Goal: Find specific page/section: Find specific page/section

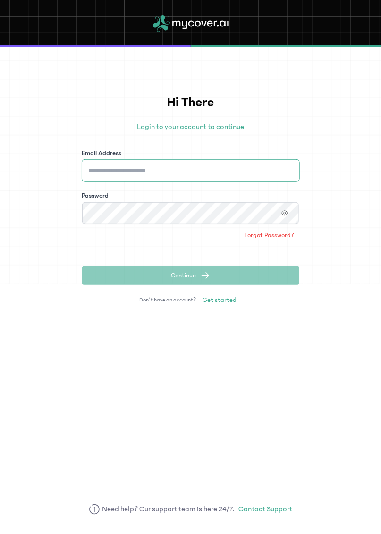
click at [223, 169] on input "Email Address" at bounding box center [190, 171] width 217 height 22
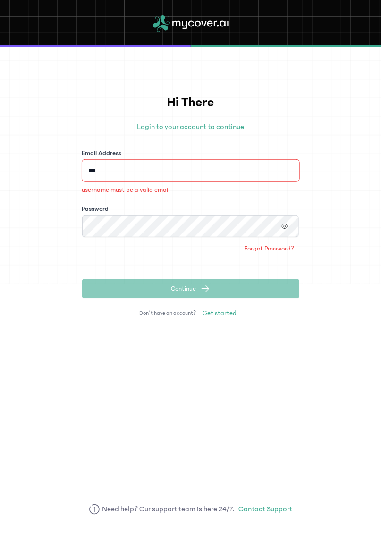
type input "****"
type input "**********"
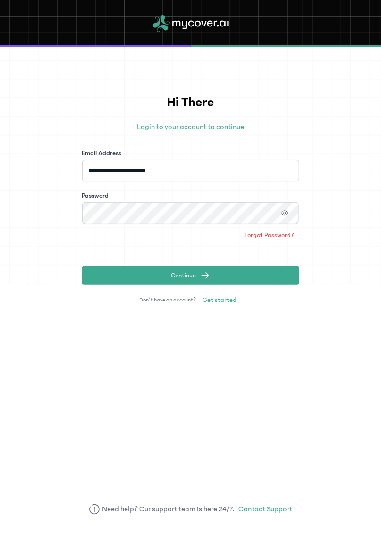
click at [284, 213] on icon "button" at bounding box center [285, 213] width 7 height 7
click at [223, 268] on button "Continue" at bounding box center [190, 275] width 217 height 19
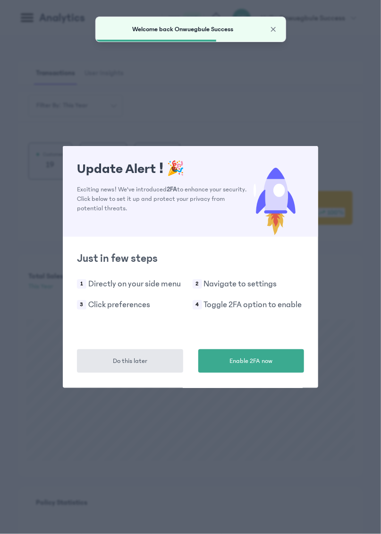
click at [144, 356] on span "Do this later" at bounding box center [130, 361] width 34 height 10
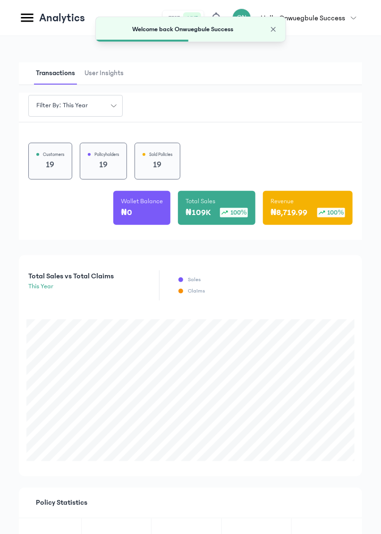
click at [30, 17] on icon at bounding box center [27, 18] width 12 height 9
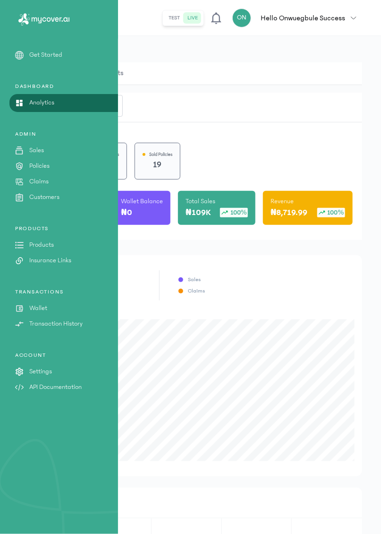
click at [55, 164] on link "Policies" at bounding box center [59, 166] width 118 height 10
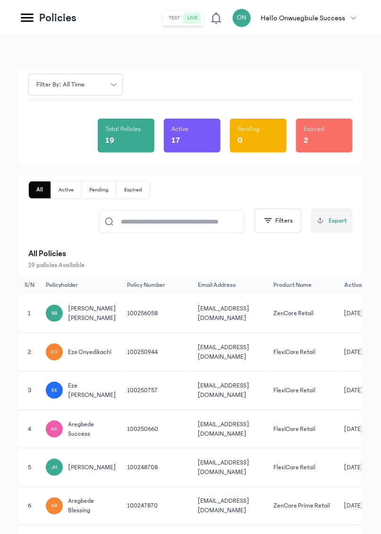
click at [313, 316] on td "ZenCare Retail" at bounding box center [303, 313] width 71 height 38
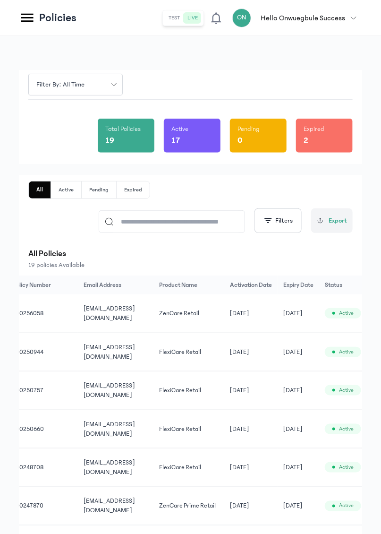
scroll to position [0, 150]
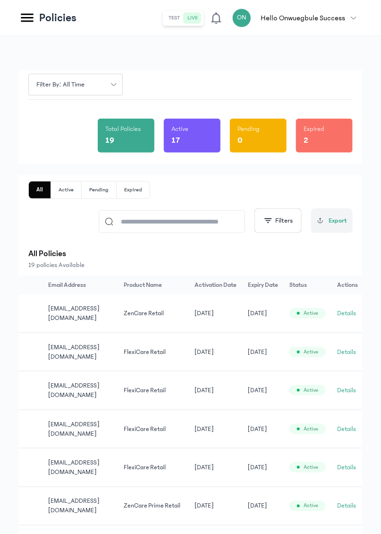
click at [342, 312] on button "Details" at bounding box center [346, 313] width 19 height 9
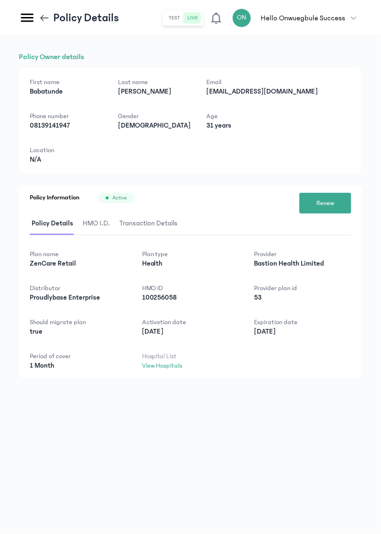
click at [93, 226] on span "HMO I.D." at bounding box center [96, 224] width 31 height 22
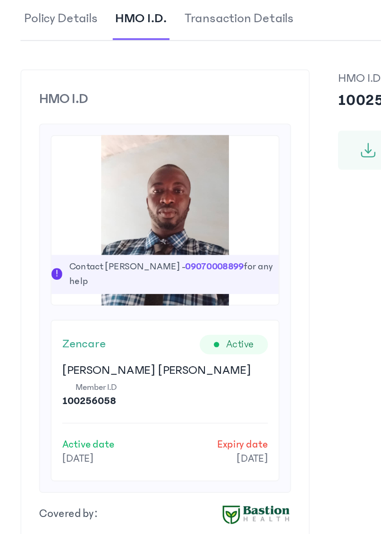
scroll to position [38, 0]
